Goal: Task Accomplishment & Management: Manage account settings

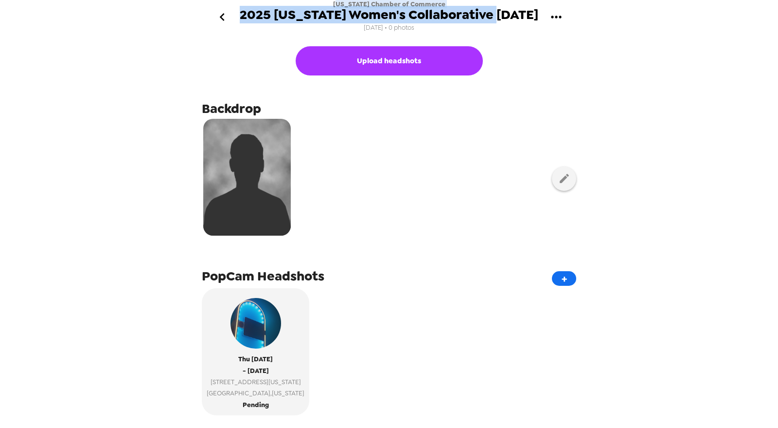
drag, startPoint x: 426, startPoint y: 8, endPoint x: 499, endPoint y: 11, distance: 73.0
click at [499, 11] on div "Indiana Chamber of Commerce 2025 Indiana Women's Collaborative 8/28/25 8/26/25 …" at bounding box center [389, 17] width 299 height 34
click at [445, 3] on div "Indiana Chamber of Commerce 2025 Indiana Women's Collaborative 8/28/25 8/26/25 …" at bounding box center [389, 17] width 299 height 34
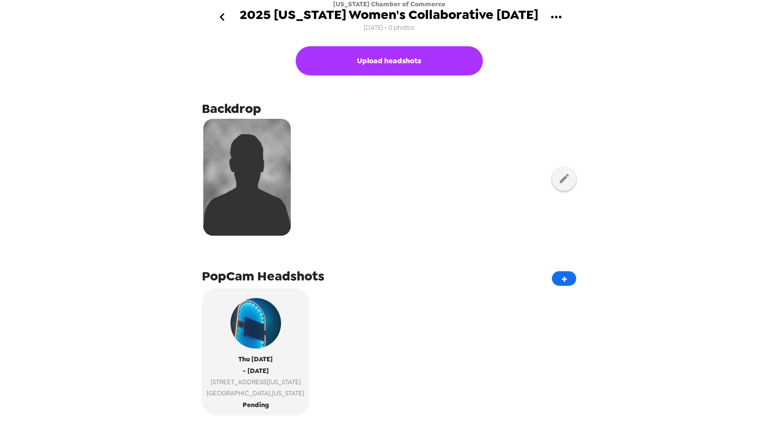
click at [461, 235] on div at bounding box center [389, 178] width 375 height 122
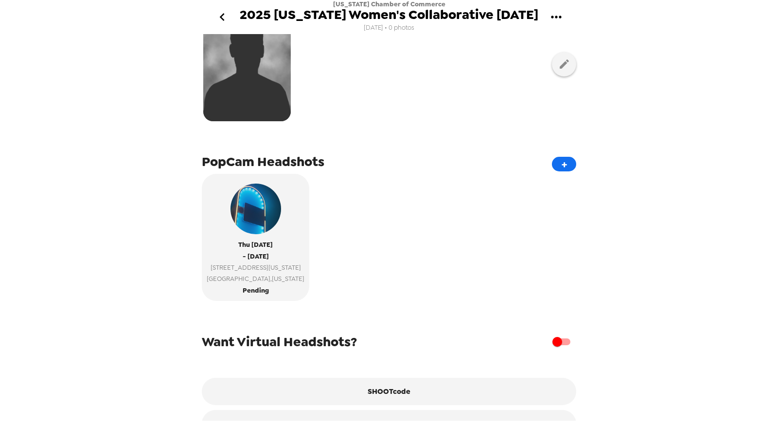
scroll to position [146, 0]
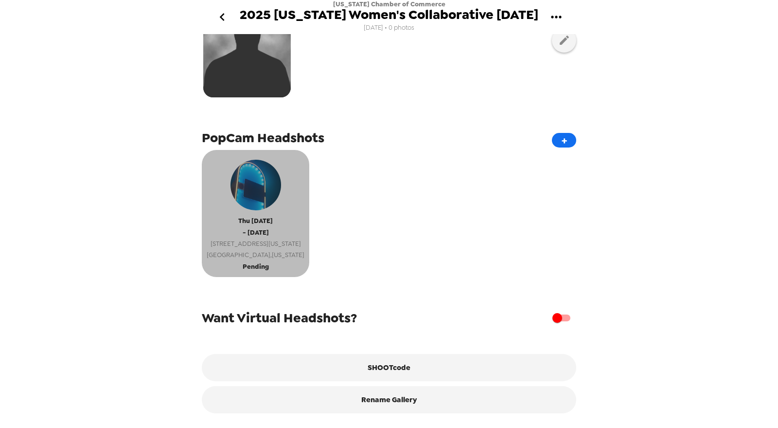
click at [278, 250] on span "Indianapolis , Indiana" at bounding box center [256, 254] width 98 height 11
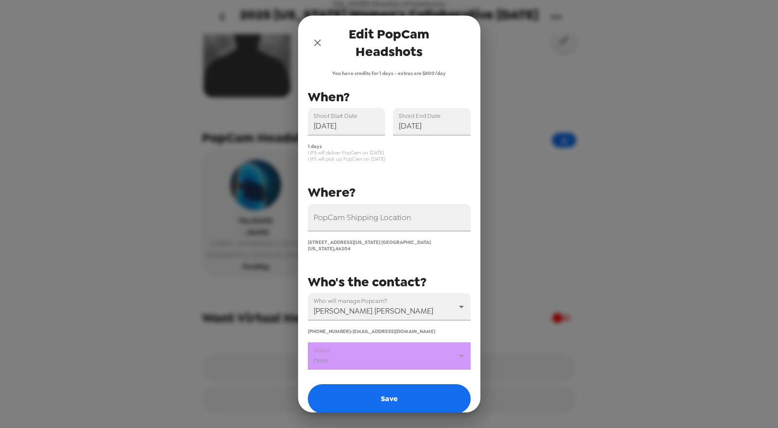
click at [315, 37] on icon "close" at bounding box center [318, 43] width 12 height 12
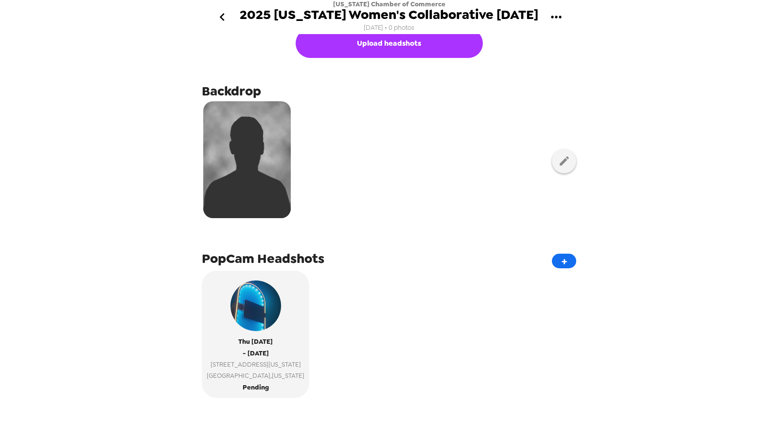
scroll to position [0, 0]
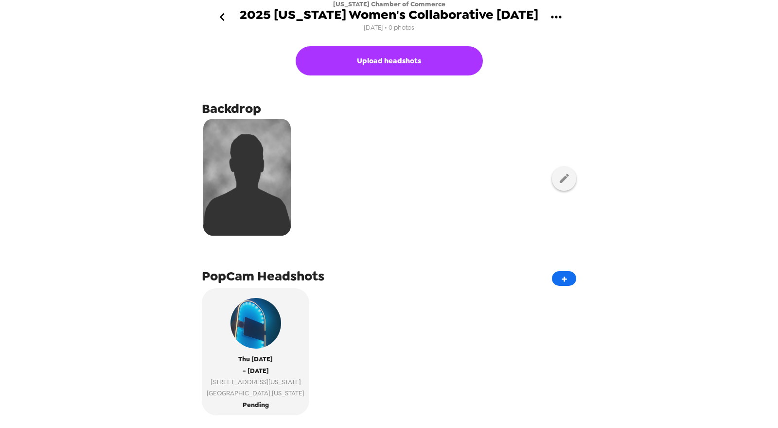
click at [219, 18] on icon "go back" at bounding box center [223, 17] width 16 height 16
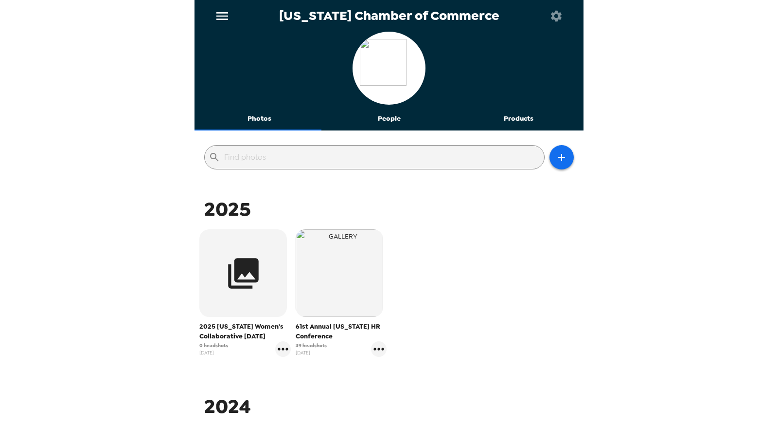
click at [220, 11] on icon "menu" at bounding box center [223, 16] width 16 height 16
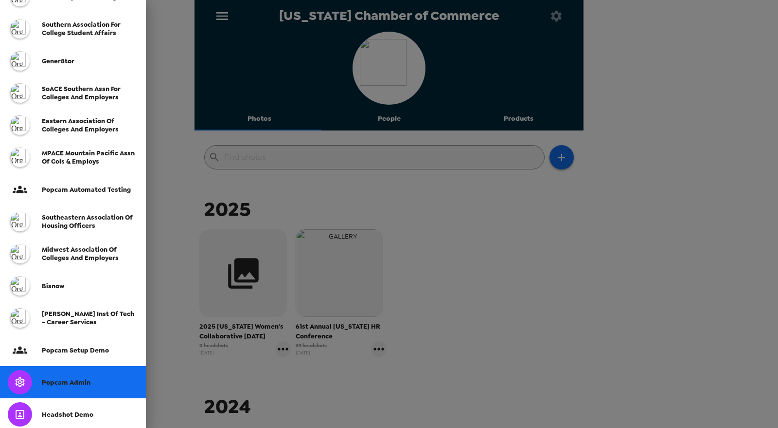
scroll to position [193, 0]
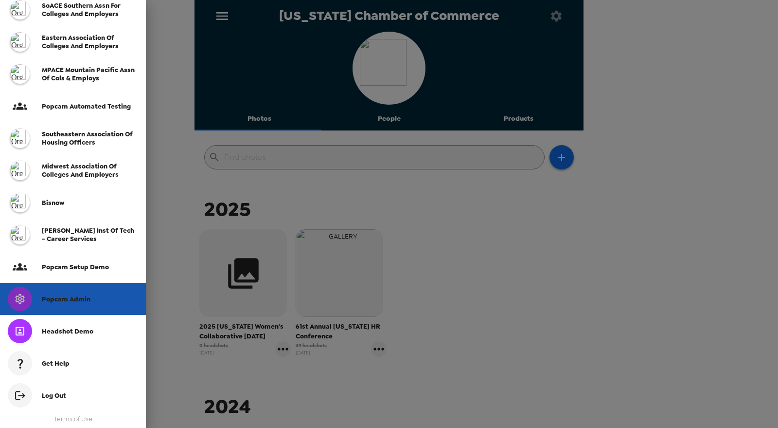
click at [82, 298] on span "Popcam Admin" at bounding box center [66, 299] width 49 height 8
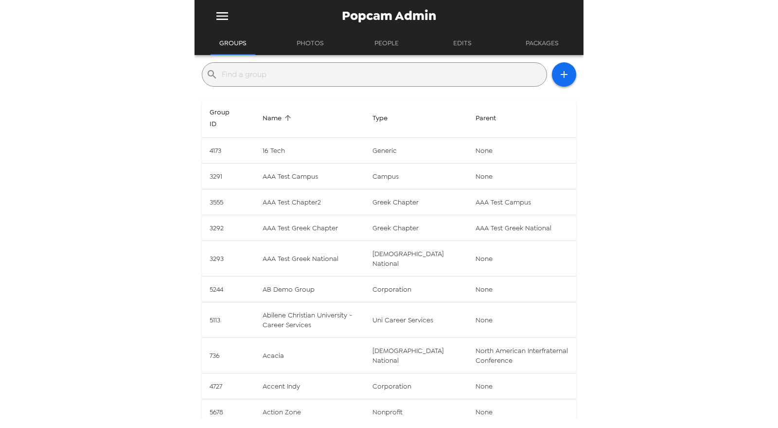
click at [329, 74] on input "text" at bounding box center [382, 75] width 321 height 16
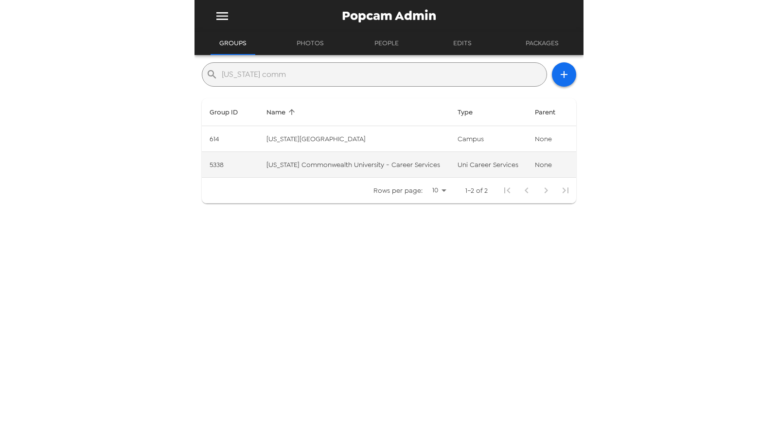
type input "virginia comm"
click at [323, 168] on td "Virginia Commonwealth University - Career Services" at bounding box center [354, 165] width 191 height 26
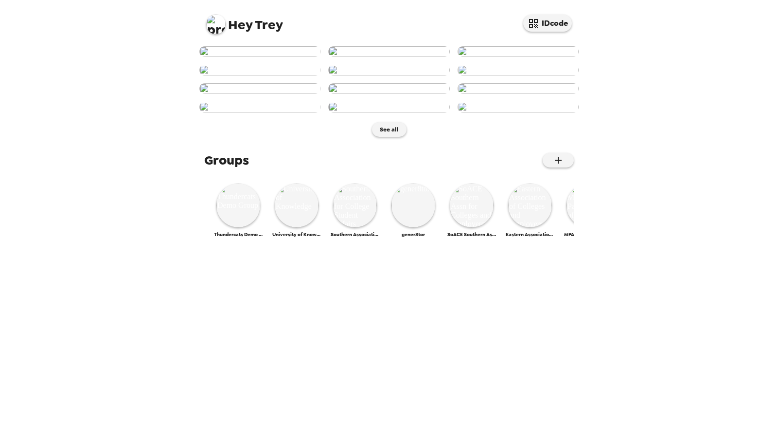
click at [218, 30] on img at bounding box center [215, 24] width 19 height 19
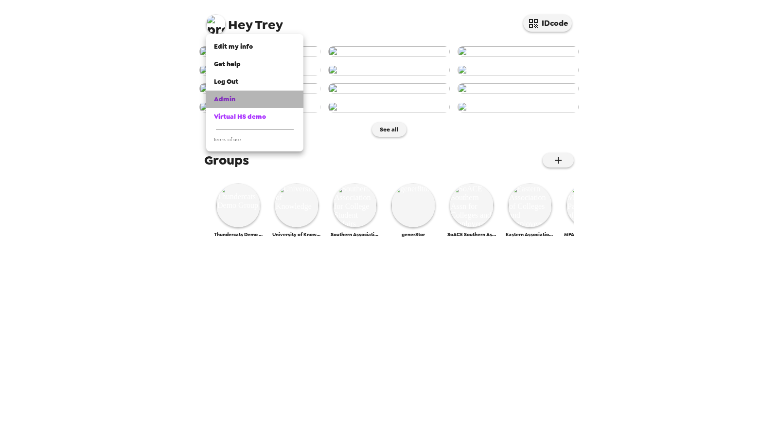
click at [231, 101] on span "Admin" at bounding box center [224, 99] width 21 height 8
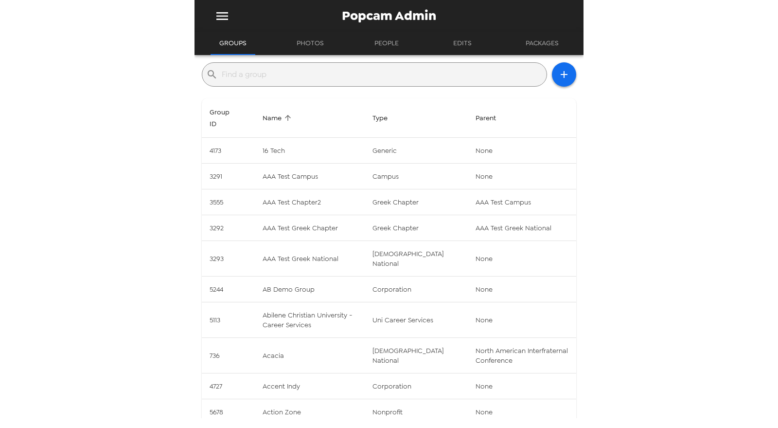
click at [281, 77] on input "text" at bounding box center [382, 75] width 321 height 16
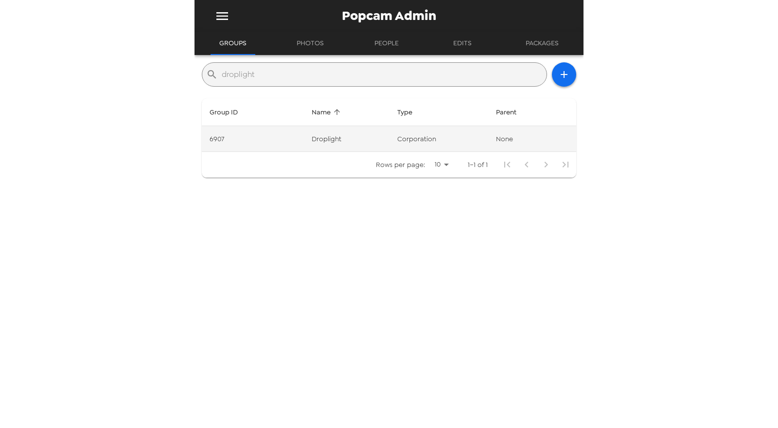
type input "droplight"
click at [365, 146] on td "Droplight" at bounding box center [347, 139] width 86 height 26
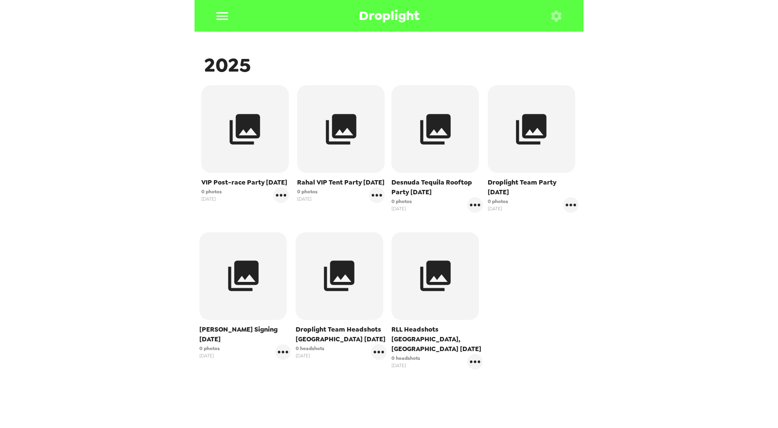
scroll to position [162, 0]
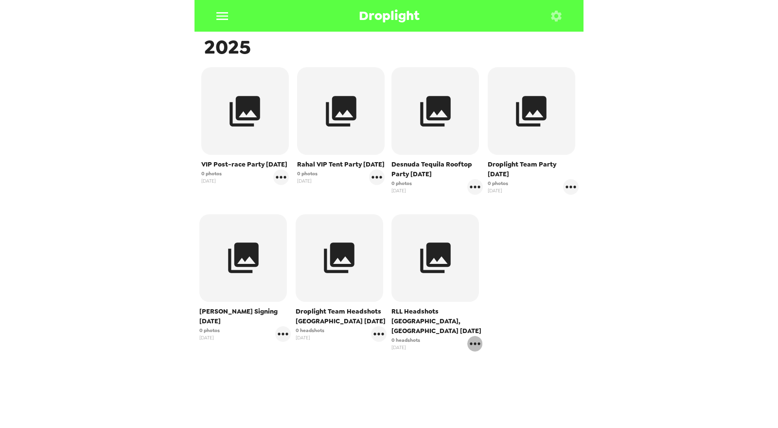
click at [471, 337] on icon "gallery menu" at bounding box center [476, 344] width 16 height 16
click at [505, 372] on span "Copy gallery link" at bounding box center [527, 372] width 81 height 12
click at [374, 337] on icon "gallery menu" at bounding box center [379, 334] width 16 height 16
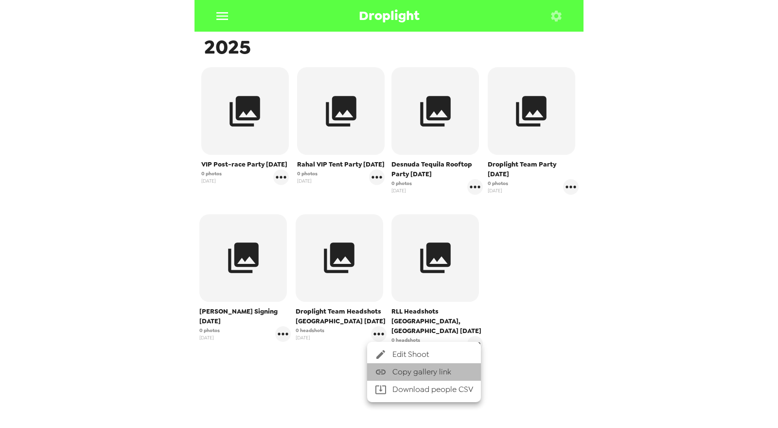
click at [410, 371] on span "Copy gallery link" at bounding box center [433, 372] width 81 height 12
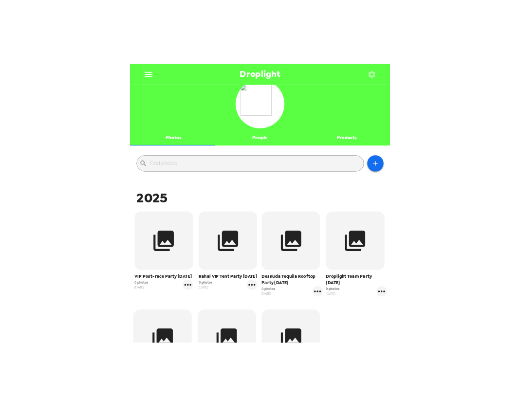
scroll to position [0, 0]
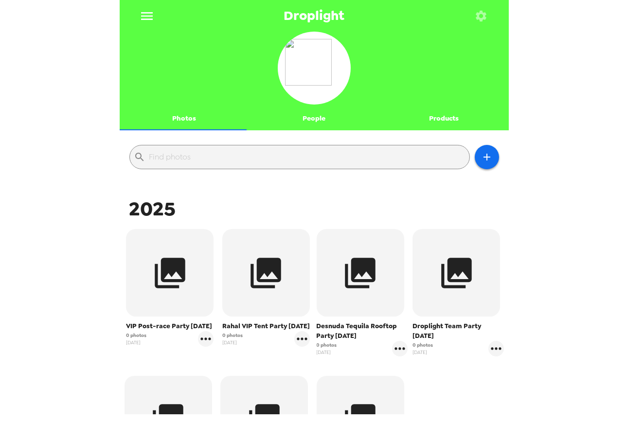
drag, startPoint x: 560, startPoint y: 86, endPoint x: 468, endPoint y: 3, distance: 123.4
click at [558, 83] on div "Droplight Photos People Products ​ 2025 VIP Post-race Party 8/31/25 0 photos 8/…" at bounding box center [314, 212] width 628 height 424
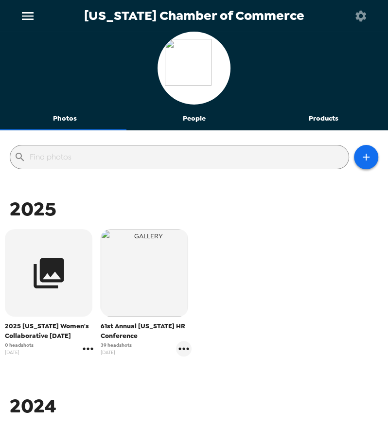
drag, startPoint x: 84, startPoint y: 352, endPoint x: 89, endPoint y: 348, distance: 5.9
click at [89, 348] on icon "gallery menu" at bounding box center [88, 349] width 16 height 16
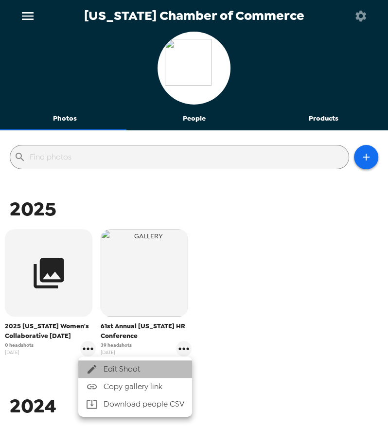
click at [120, 367] on span "Edit Shoot" at bounding box center [144, 369] width 81 height 12
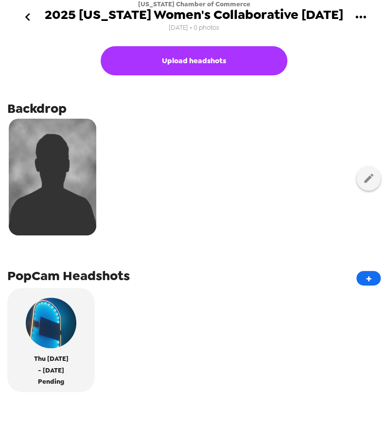
click at [365, 19] on icon "gallery menu" at bounding box center [361, 17] width 16 height 16
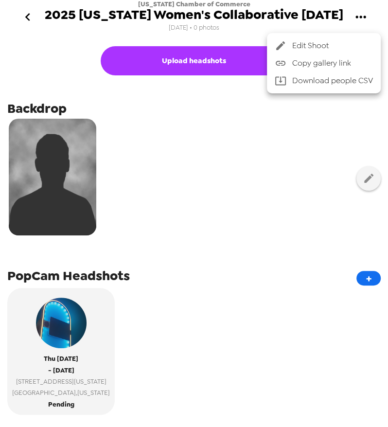
click at [355, 61] on span "Copy gallery link" at bounding box center [332, 63] width 81 height 12
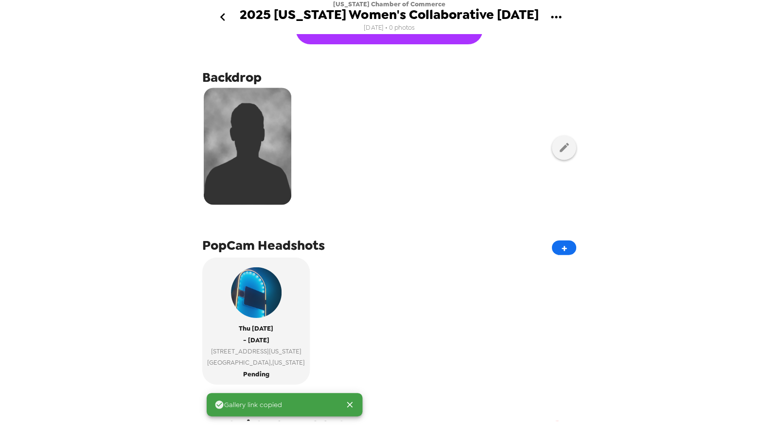
scroll to position [146, 0]
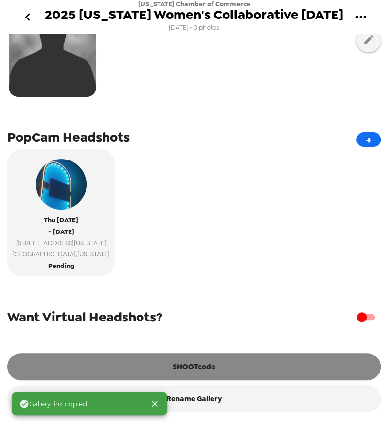
click at [187, 365] on button "SHOOTcode" at bounding box center [194, 366] width 374 height 27
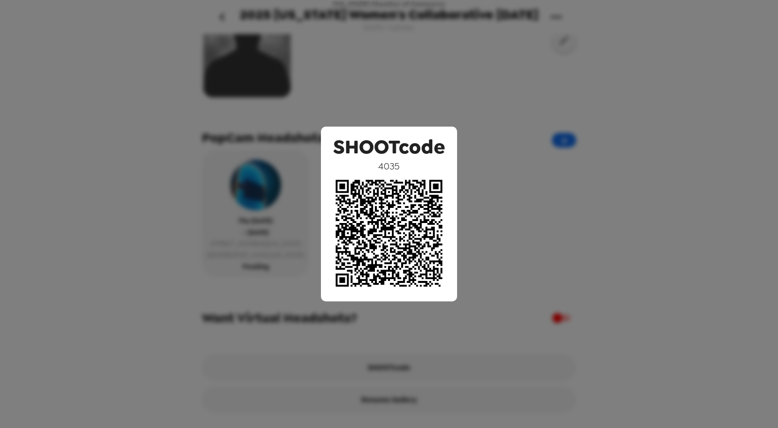
scroll to position [146, 0]
click at [388, 151] on div "SHOOTcode 4035" at bounding box center [389, 214] width 778 height 428
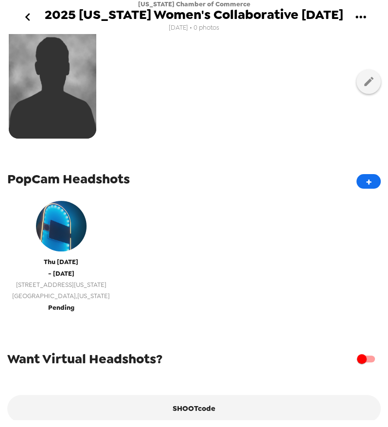
scroll to position [146, 0]
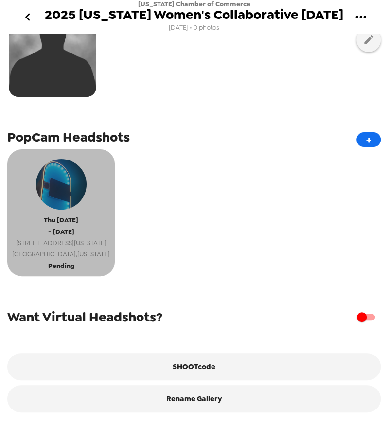
click at [67, 249] on span "Indianapolis , Indiana" at bounding box center [61, 254] width 98 height 11
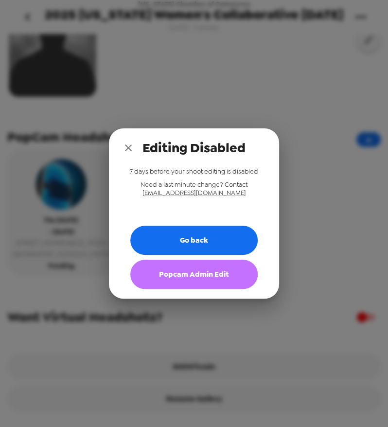
click at [183, 274] on button "Popcam Admin Edit" at bounding box center [193, 274] width 127 height 29
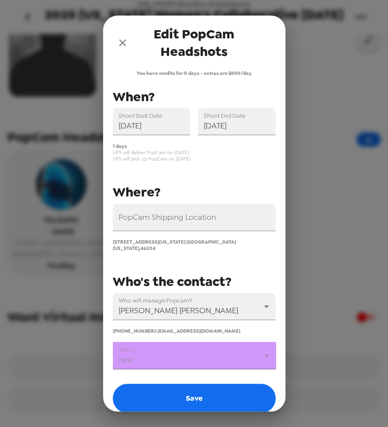
click at [190, 359] on body "Indiana Chamber of Commerce 2025 Indiana Women's Collaborative 8/28/25 8/26/25 …" at bounding box center [194, 213] width 388 height 427
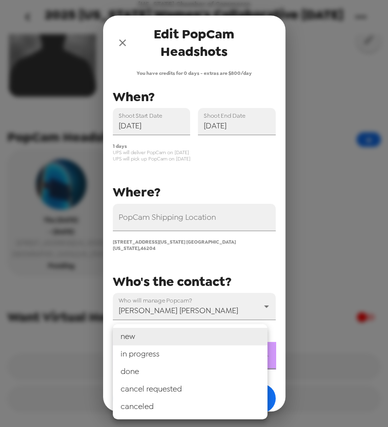
click at [182, 355] on li "in progress" at bounding box center [190, 354] width 155 height 18
type input "in progress"
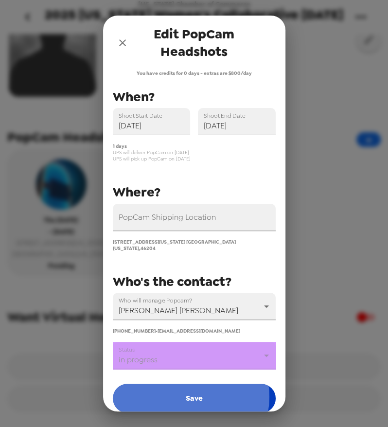
click at [183, 391] on button "Save" at bounding box center [194, 398] width 163 height 29
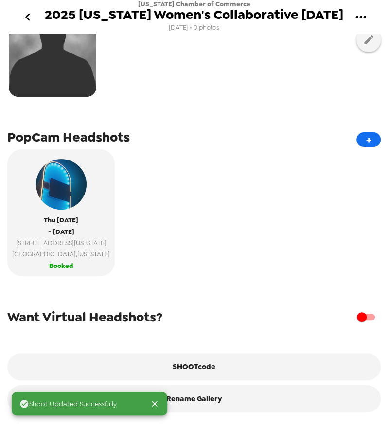
click at [290, 203] on div "Thu 8/28/25 - Thu 8/28/25 115 W Washington St #850s Indianapolis , Indiana Book…" at bounding box center [194, 216] width 374 height 134
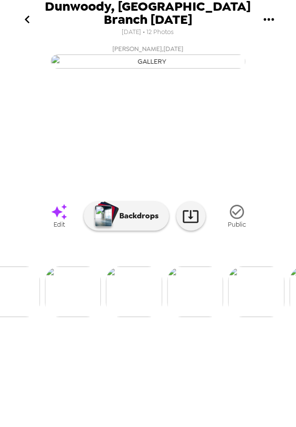
scroll to position [0, 367]
